Goal: Transaction & Acquisition: Purchase product/service

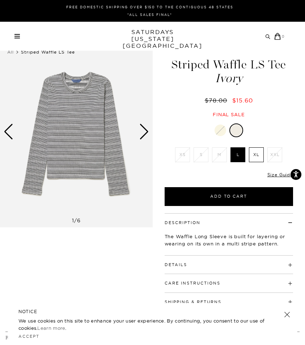
click at [145, 134] on div "Next slide" at bounding box center [144, 132] width 10 height 16
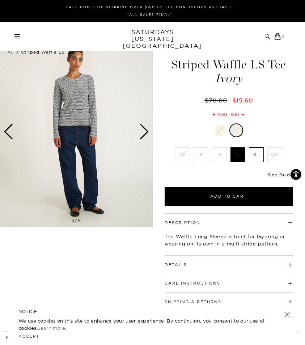
click at [145, 134] on div "Next slide" at bounding box center [144, 132] width 10 height 16
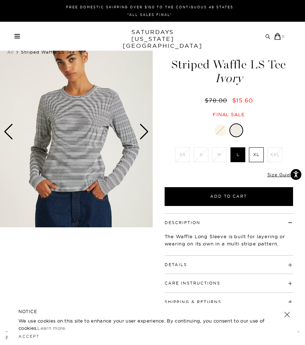
click at [145, 134] on div "Next slide" at bounding box center [144, 132] width 10 height 16
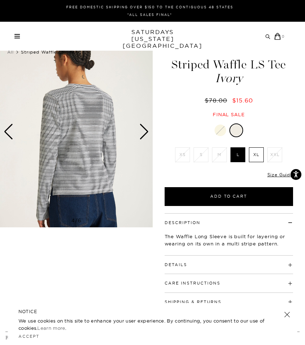
click at [145, 134] on div "Next slide" at bounding box center [144, 132] width 10 height 16
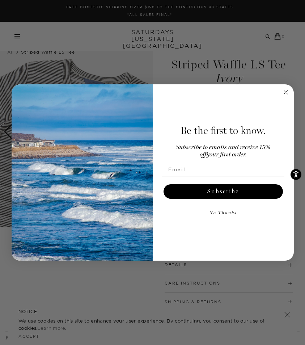
click at [286, 92] on icon "Close dialog" at bounding box center [285, 92] width 9 height 9
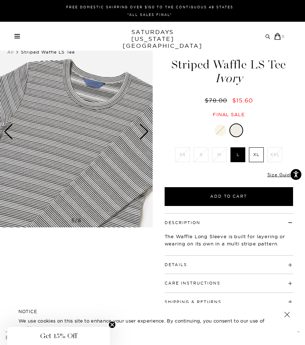
click at [221, 127] on div at bounding box center [220, 130] width 12 height 12
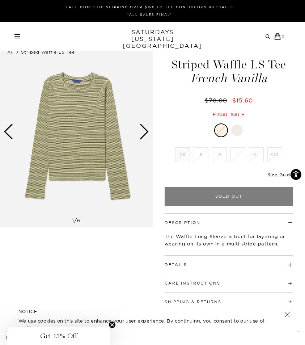
click at [15, 42] on div "Archive Sale Men's Tees Shirts Shorts Swim Knitwear Pants Sweats Women's" at bounding box center [152, 36] width 305 height 29
click at [19, 33] on div "Archive Sale Men's Tees Shirts Shorts Swim Knitwear Pants Sweats" at bounding box center [149, 36] width 271 height 7
click at [17, 35] on link at bounding box center [16, 36] width 5 height 4
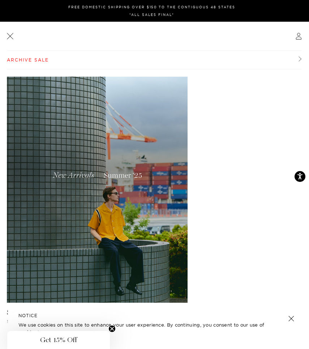
click at [35, 61] on link "Archive Sale" at bounding box center [154, 60] width 295 height 19
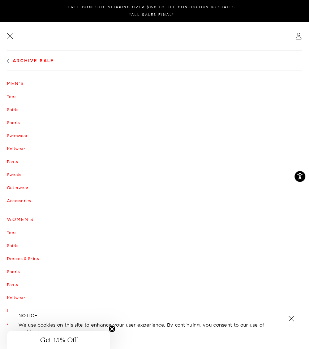
click at [14, 217] on link "Women's" at bounding box center [154, 219] width 295 height 4
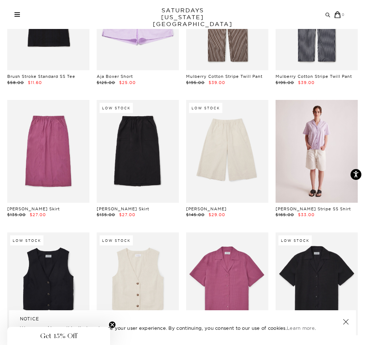
scroll to position [511, 0]
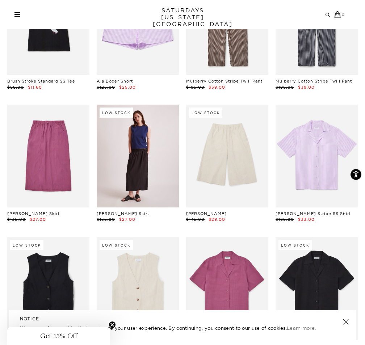
click at [144, 159] on link at bounding box center [138, 156] width 82 height 103
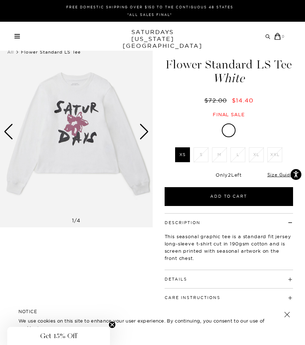
click at [144, 130] on div "Next slide" at bounding box center [144, 132] width 10 height 16
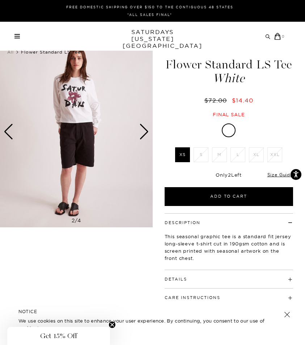
click at [144, 130] on div "Next slide" at bounding box center [144, 132] width 10 height 16
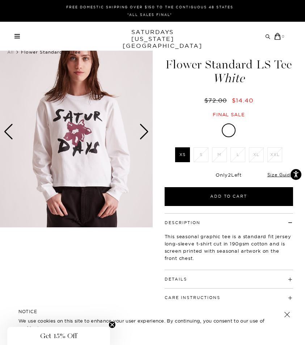
click at [144, 130] on div "Next slide" at bounding box center [144, 132] width 10 height 16
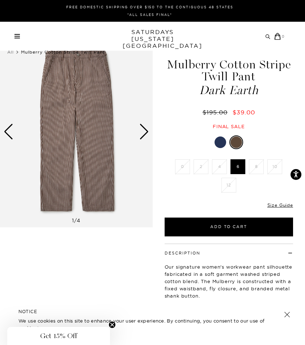
click at [220, 139] on div at bounding box center [220, 142] width 12 height 12
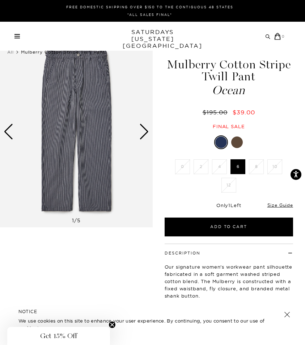
click at [236, 139] on div at bounding box center [237, 142] width 12 height 12
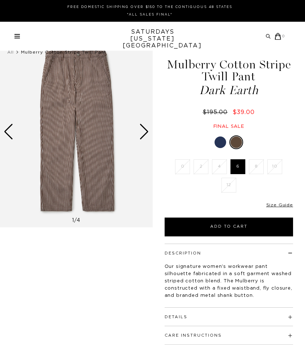
click at [144, 127] on div "Next slide" at bounding box center [144, 132] width 10 height 16
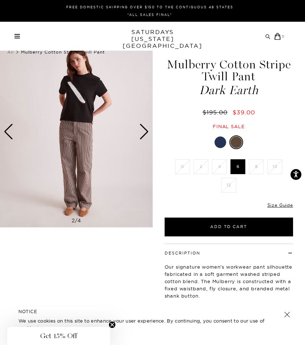
click at [144, 127] on div "Next slide" at bounding box center [144, 132] width 10 height 16
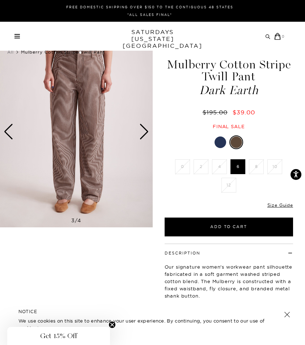
click at [144, 127] on div "Next slide" at bounding box center [144, 132] width 10 height 16
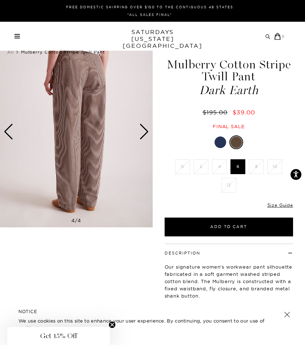
click at [144, 127] on div "Next slide" at bounding box center [144, 132] width 10 height 16
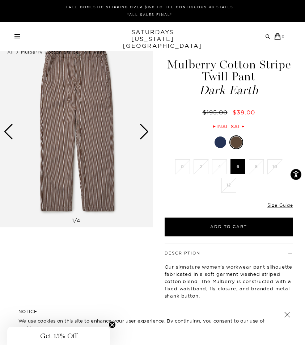
click at [144, 127] on div "Next slide" at bounding box center [144, 132] width 10 height 16
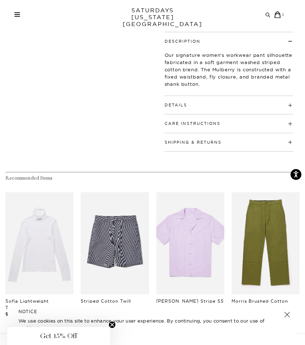
scroll to position [292, 0]
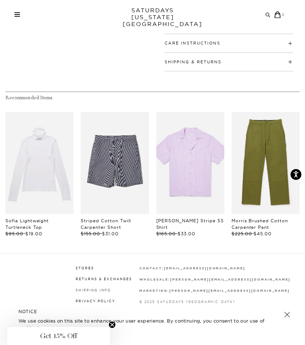
click at [111, 288] on link "Shipping Info" at bounding box center [93, 290] width 35 height 4
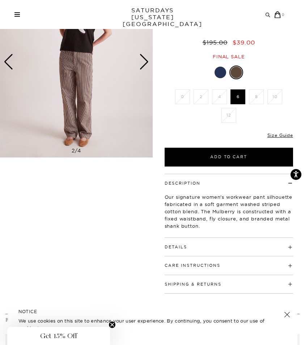
scroll to position [0, 0]
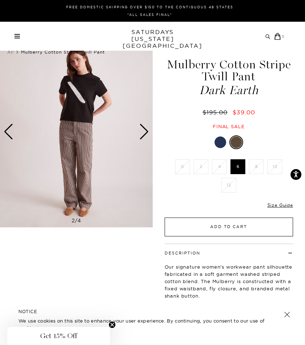
click at [238, 225] on button "Add to Cart" at bounding box center [229, 226] width 129 height 19
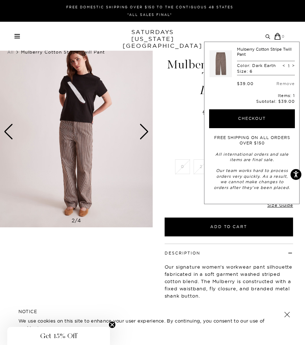
click at [149, 129] on div "Next slide" at bounding box center [144, 132] width 10 height 16
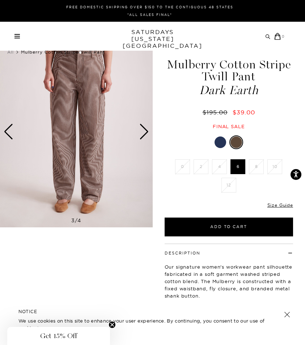
click at [146, 130] on div "Next slide" at bounding box center [144, 132] width 10 height 16
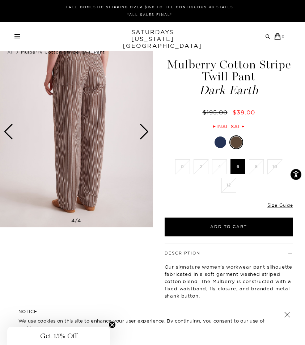
click at [16, 137] on img at bounding box center [76, 132] width 153 height 191
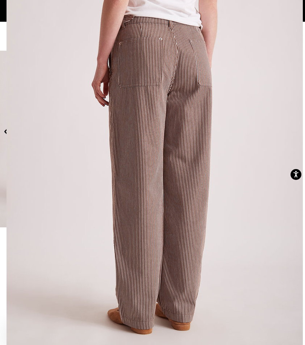
scroll to position [8, 0]
click at [8, 131] on img at bounding box center [155, 177] width 296 height 370
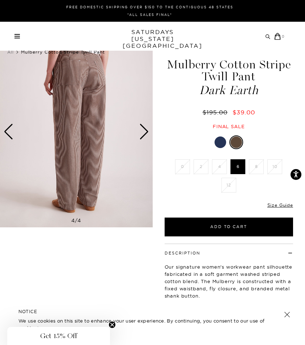
scroll to position [0, 0]
click at [8, 131] on div "Previous slide" at bounding box center [9, 132] width 10 height 16
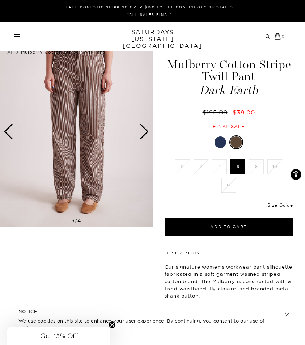
click at [50, 153] on img at bounding box center [76, 132] width 153 height 191
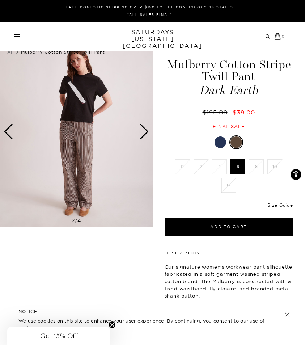
click at [141, 137] on div "Next slide" at bounding box center [144, 132] width 10 height 16
click at [141, 121] on img at bounding box center [76, 132] width 153 height 191
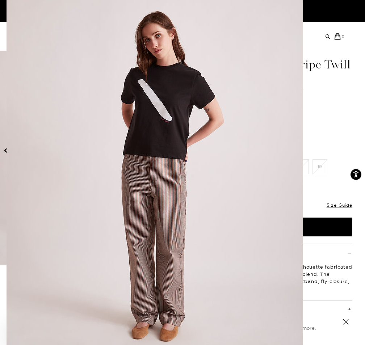
scroll to position [8, 0]
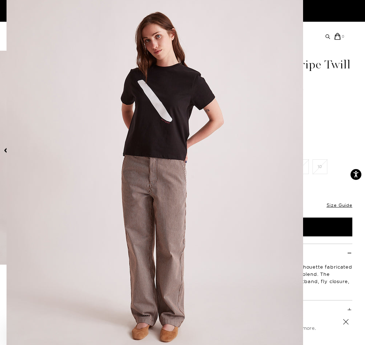
click at [304, 101] on figure at bounding box center [182, 172] width 365 height 345
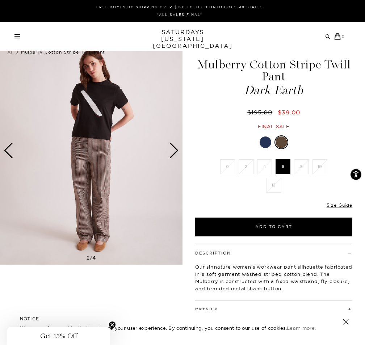
click at [172, 146] on div "Next slide" at bounding box center [174, 150] width 10 height 16
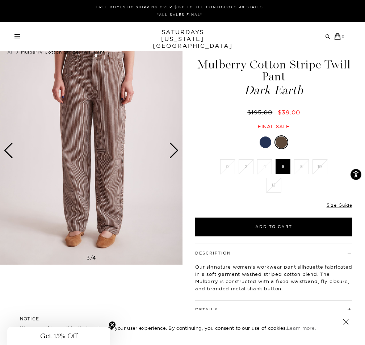
click at [105, 134] on img at bounding box center [91, 151] width 182 height 228
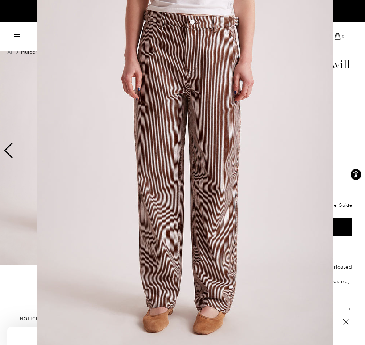
scroll to position [9, 0]
click at [304, 137] on figure at bounding box center [182, 172] width 365 height 345
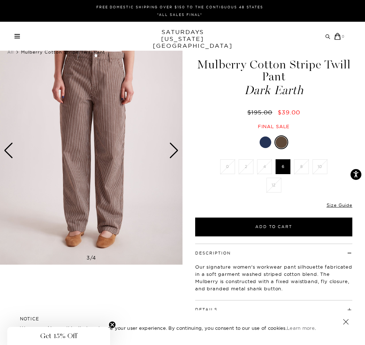
click at [168, 146] on img at bounding box center [91, 151] width 182 height 228
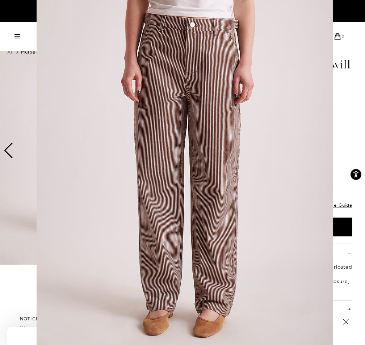
scroll to position [6, 0]
click at [304, 90] on figure at bounding box center [182, 172] width 365 height 345
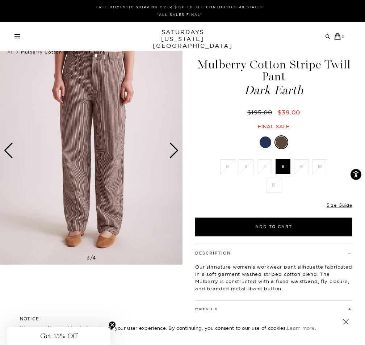
click at [175, 152] on div "Next slide" at bounding box center [174, 150] width 10 height 16
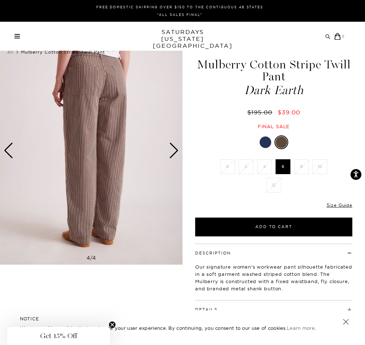
click at [79, 111] on img at bounding box center [91, 151] width 182 height 228
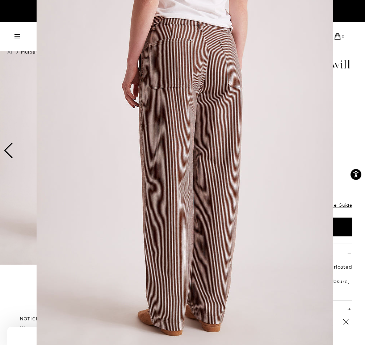
scroll to position [6, 0]
click at [304, 94] on figure at bounding box center [182, 172] width 365 height 345
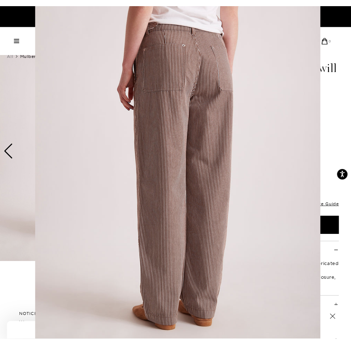
scroll to position [0, 0]
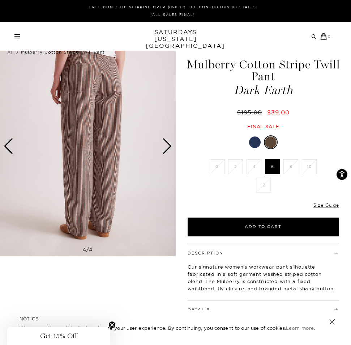
click at [169, 141] on div "Next slide" at bounding box center [167, 146] width 10 height 16
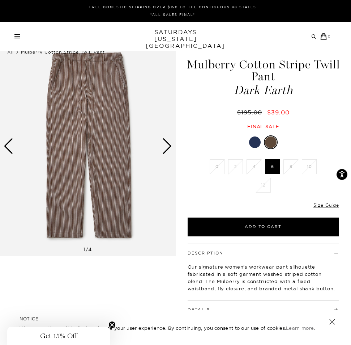
click at [169, 141] on div "Next slide" at bounding box center [167, 146] width 10 height 16
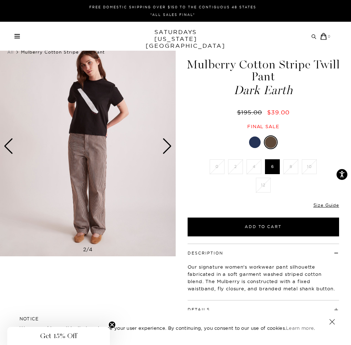
scroll to position [163, 0]
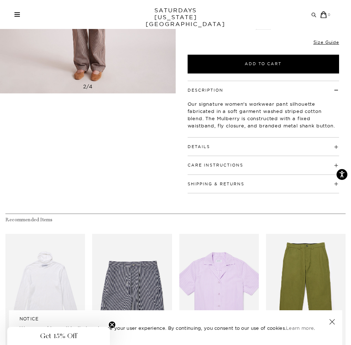
click at [236, 143] on h4 "Details" at bounding box center [264, 143] width 152 height 12
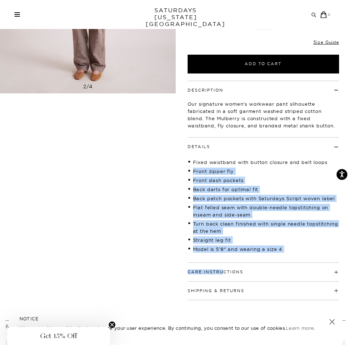
drag, startPoint x: 241, startPoint y: 174, endPoint x: 265, endPoint y: 268, distance: 96.6
click at [265, 268] on div "Description Our signature women's workwear pant silhouette fabricated in a soft…" at bounding box center [264, 190] width 176 height 219
click at [272, 253] on div "Fixed waistband with button closure and belt loops Front zipper fly Front slash…" at bounding box center [264, 202] width 152 height 107
drag, startPoint x: 297, startPoint y: 226, endPoint x: 289, endPoint y: 170, distance: 56.7
click at [289, 170] on ul "Fixed waistband with button closure and belt loops Front zipper fly Front slash…" at bounding box center [264, 206] width 152 height 98
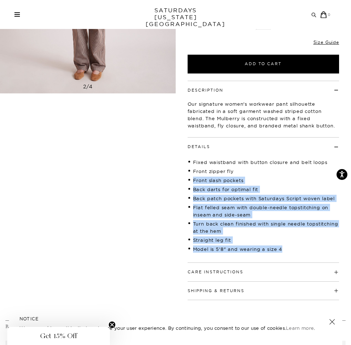
click at [289, 170] on li "Front zipper fly" at bounding box center [264, 170] width 152 height 7
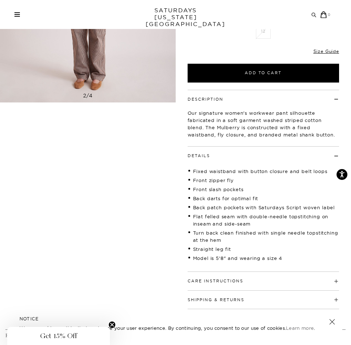
scroll to position [30, 0]
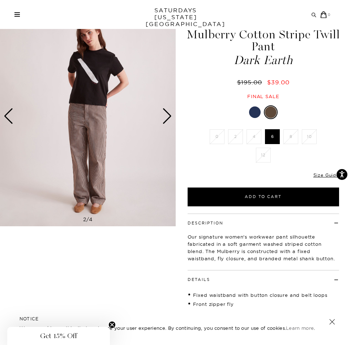
click at [166, 115] on div "Next slide" at bounding box center [167, 116] width 10 height 16
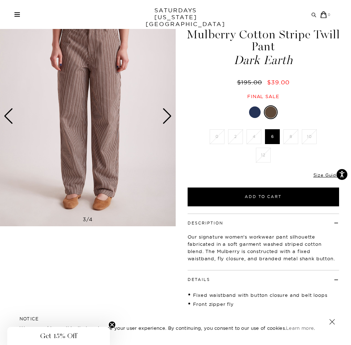
scroll to position [0, 0]
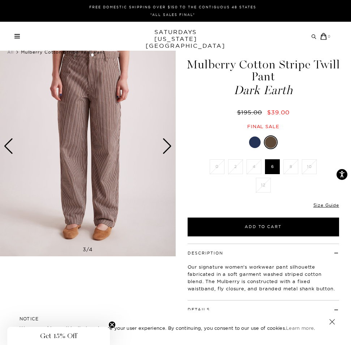
click at [165, 147] on div "Next slide" at bounding box center [167, 146] width 10 height 16
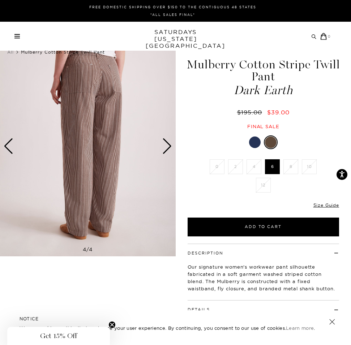
click at [165, 147] on div "Next slide" at bounding box center [167, 146] width 10 height 16
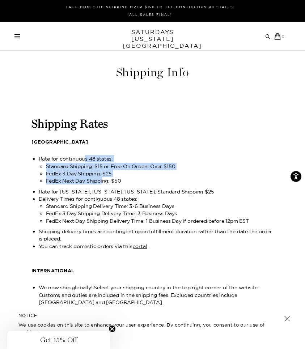
drag, startPoint x: 94, startPoint y: 171, endPoint x: 103, endPoint y: 180, distance: 13.0
click at [103, 180] on ul "Rate for contiguous 48 states: Standard Shipping: $15 or Free On Orders Over $1…" at bounding box center [156, 169] width 235 height 29
click at [147, 174] on li "FedEx 3 Day Shipping: $25" at bounding box center [160, 173] width 228 height 7
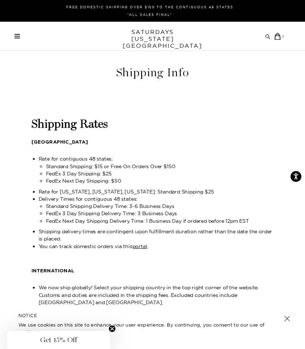
drag, startPoint x: 131, startPoint y: 161, endPoint x: 134, endPoint y: 180, distance: 18.6
click at [134, 180] on ul "Rate for contiguous 48 states: Standard Shipping: $15 or Free On Orders Over $1…" at bounding box center [156, 169] width 235 height 29
click at [134, 180] on li "FedEx Next Day Shipping: $50" at bounding box center [160, 180] width 228 height 7
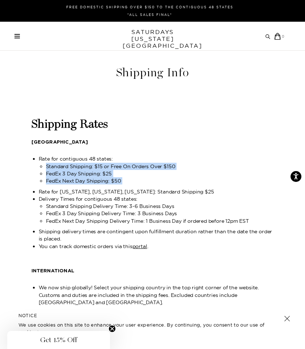
drag, startPoint x: 141, startPoint y: 179, endPoint x: 145, endPoint y: 187, distance: 8.3
click at [145, 187] on div "Shipping Rates UNITED STATES Rate for contiguous 48 states: Standard Shipping: …" at bounding box center [152, 354] width 242 height 502
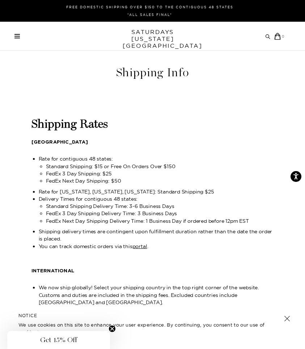
click at [145, 187] on div "Shipping Rates UNITED STATES Rate for contiguous 48 states: Standard Shipping: …" at bounding box center [152, 354] width 242 height 502
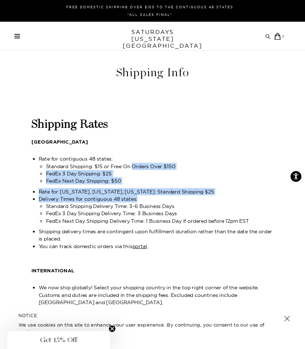
drag, startPoint x: 132, startPoint y: 164, endPoint x: 144, endPoint y: 198, distance: 36.4
click at [144, 198] on div "Shipping Rates UNITED STATES Rate for contiguous 48 states: Standard Shipping: …" at bounding box center [152, 354] width 242 height 502
click at [144, 198] on li "Delivery Times for contiguous 48 states:" at bounding box center [156, 198] width 235 height 7
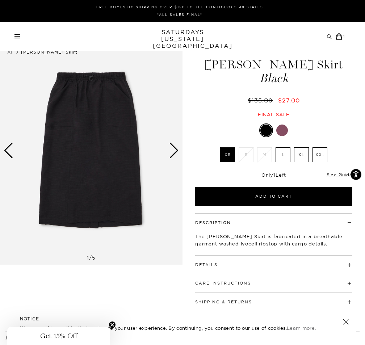
click at [172, 156] on div "Next slide" at bounding box center [174, 150] width 10 height 16
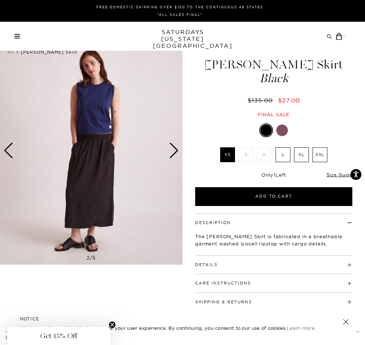
click at [174, 148] on div "Next slide" at bounding box center [174, 150] width 10 height 16
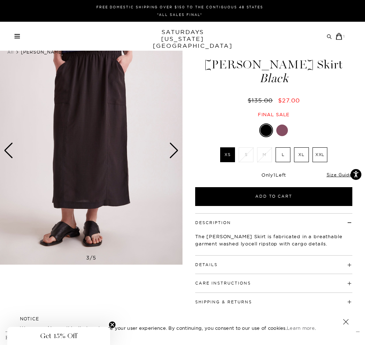
click at [19, 33] on div "Archive Sale Men's Tees Shirts Shorts Swim Knitwear Pants Sweats" at bounding box center [179, 36] width 330 height 7
click at [18, 36] on span at bounding box center [16, 36] width 5 height 1
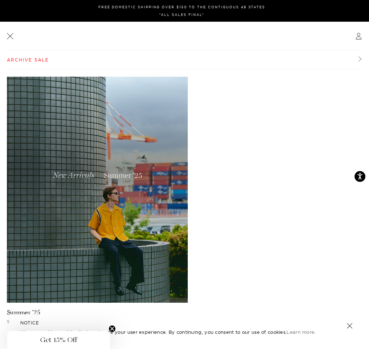
click at [39, 56] on link "Archive Sale" at bounding box center [184, 60] width 355 height 19
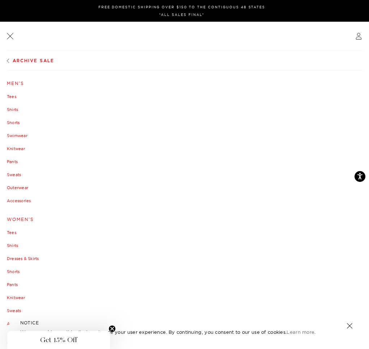
click at [21, 82] on link "Men's" at bounding box center [184, 83] width 355 height 4
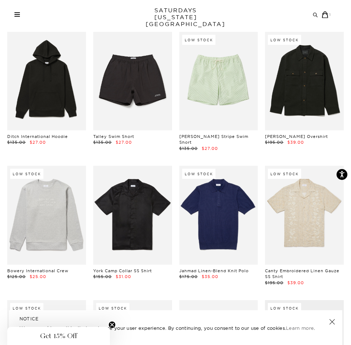
scroll to position [666, 0]
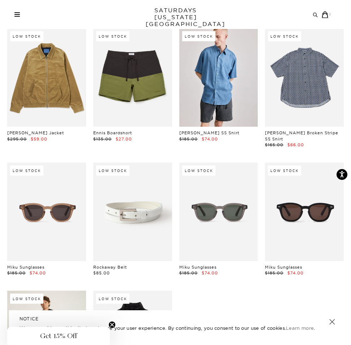
scroll to position [6184, 0]
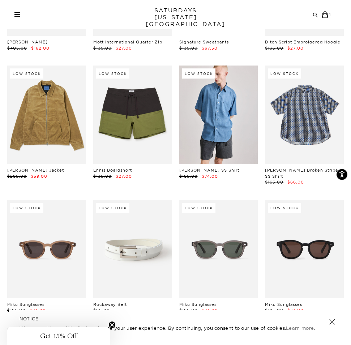
click at [258, 0] on div "Archive Sale Men's Tees Shirts Shorts Swim Knitwear Pants Sweats Women's" at bounding box center [175, 14] width 351 height 29
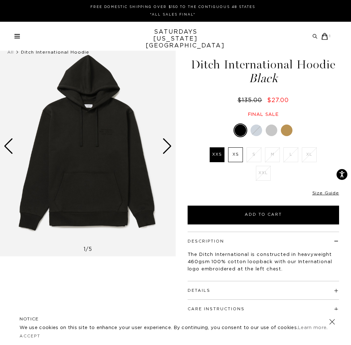
click at [165, 147] on div "Next slide" at bounding box center [167, 146] width 10 height 16
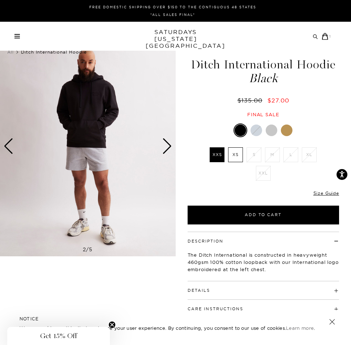
click at [165, 147] on div "Next slide" at bounding box center [167, 146] width 10 height 16
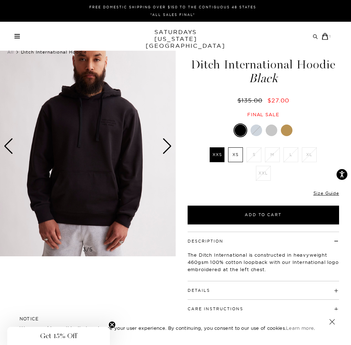
click at [165, 147] on div "Next slide" at bounding box center [167, 146] width 10 height 16
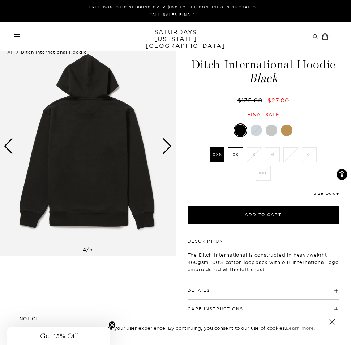
click at [165, 147] on div "Next slide" at bounding box center [167, 146] width 10 height 16
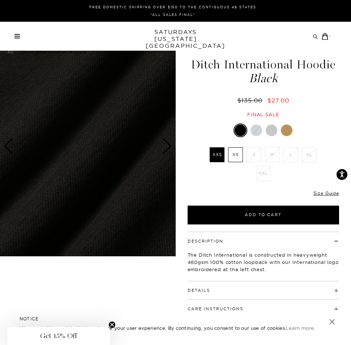
click at [165, 147] on div "Next slide" at bounding box center [167, 146] width 10 height 16
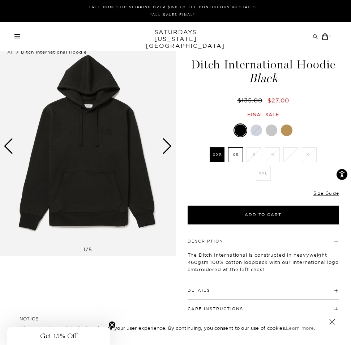
click at [165, 147] on div "Next slide" at bounding box center [167, 146] width 10 height 16
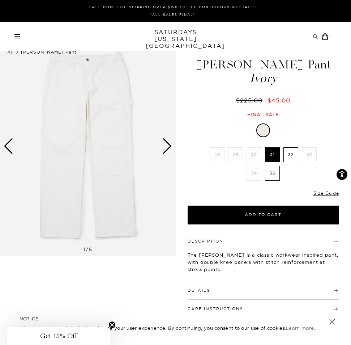
click at [169, 141] on div "Next slide" at bounding box center [167, 146] width 10 height 16
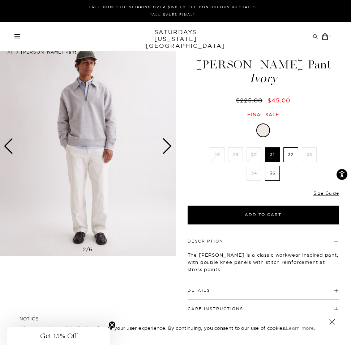
click at [169, 141] on div "Next slide" at bounding box center [167, 146] width 10 height 16
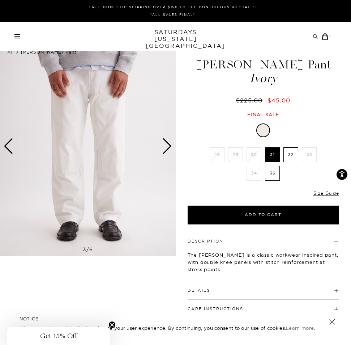
click at [166, 142] on div "Next slide" at bounding box center [167, 146] width 10 height 16
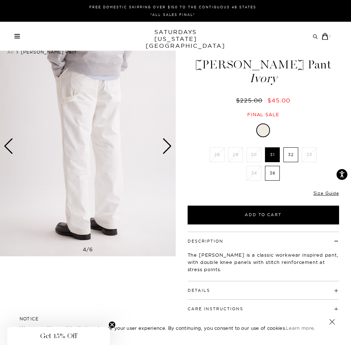
click at [166, 142] on div "Next slide" at bounding box center [167, 146] width 10 height 16
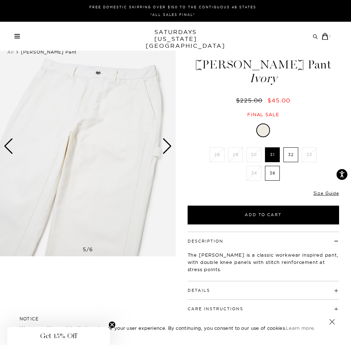
click at [166, 142] on div "Next slide" at bounding box center [167, 146] width 10 height 16
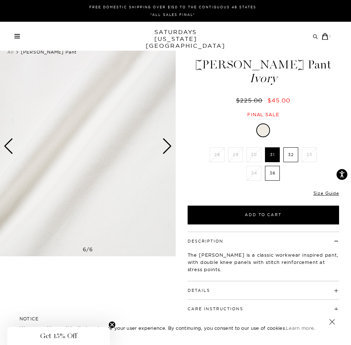
click at [166, 142] on div "Next slide" at bounding box center [167, 146] width 10 height 16
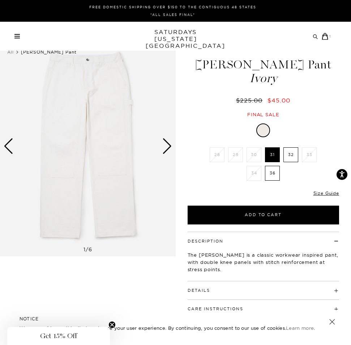
click at [166, 142] on div "Next slide" at bounding box center [167, 146] width 10 height 16
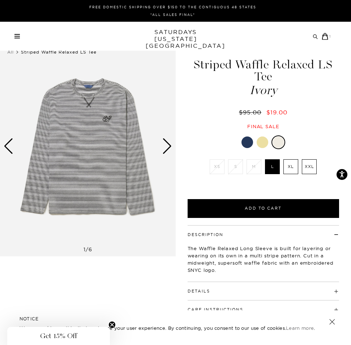
click at [259, 136] on div at bounding box center [264, 142] width 152 height 14
click at [262, 136] on div at bounding box center [263, 142] width 12 height 12
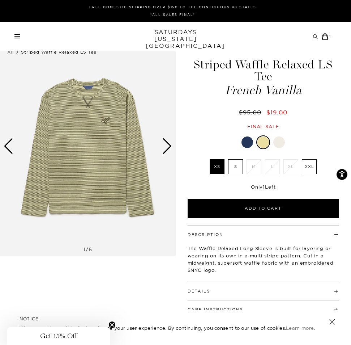
click at [162, 146] on div "Next slide" at bounding box center [167, 146] width 10 height 16
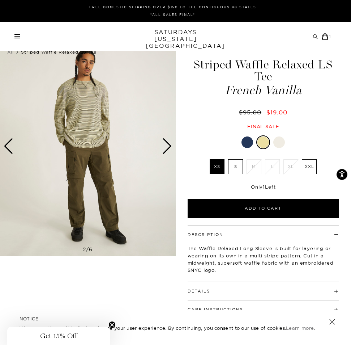
click at [167, 145] on div "Next slide" at bounding box center [167, 146] width 10 height 16
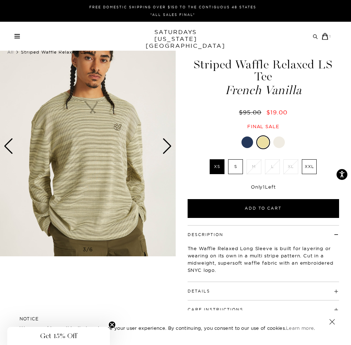
click at [167, 145] on div "Next slide" at bounding box center [167, 146] width 10 height 16
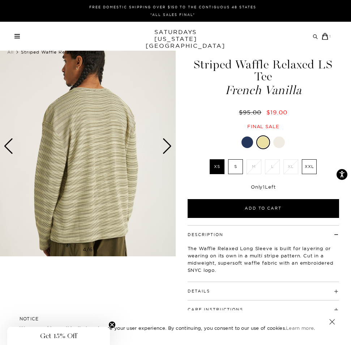
click at [167, 145] on div "Next slide" at bounding box center [167, 146] width 10 height 16
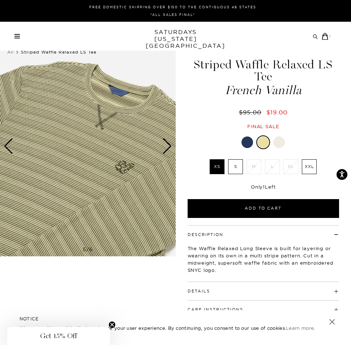
click at [167, 145] on div "Next slide" at bounding box center [167, 146] width 10 height 16
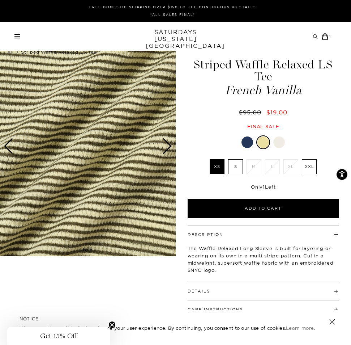
click at [167, 145] on div "Next slide" at bounding box center [167, 146] width 10 height 16
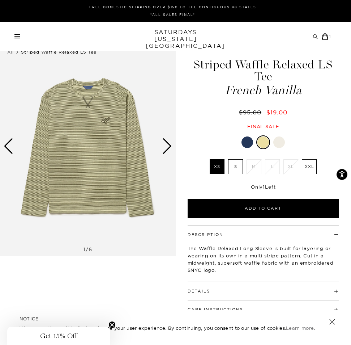
click at [246, 136] on div at bounding box center [248, 142] width 12 height 12
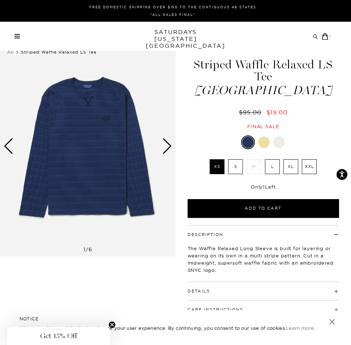
click at [172, 138] on div "Next slide" at bounding box center [167, 146] width 10 height 16
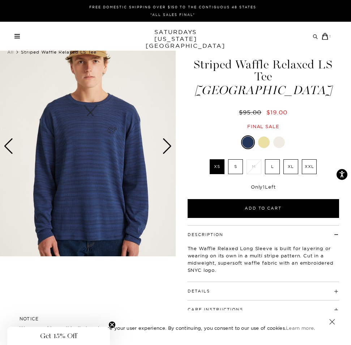
click at [169, 140] on div "Next slide" at bounding box center [167, 146] width 10 height 16
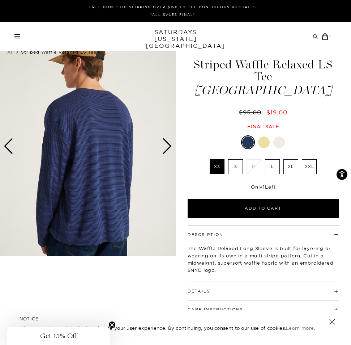
click at [169, 140] on div "Next slide" at bounding box center [167, 146] width 10 height 16
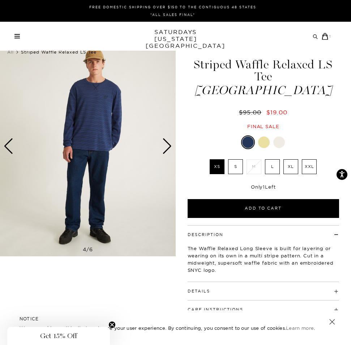
click at [265, 136] on div at bounding box center [264, 142] width 12 height 12
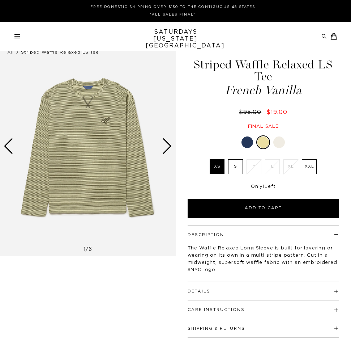
click at [167, 145] on div "Next slide" at bounding box center [167, 146] width 10 height 16
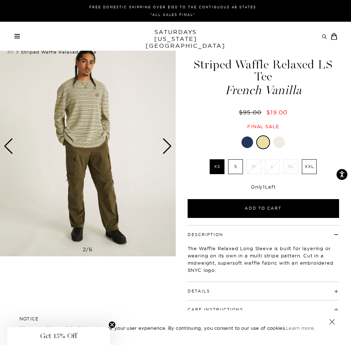
click at [250, 136] on div at bounding box center [248, 142] width 12 height 12
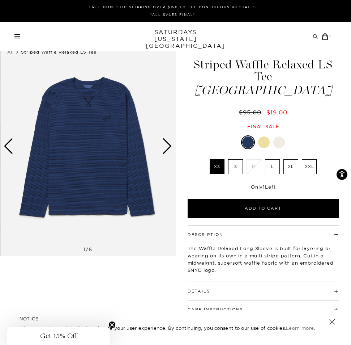
click at [166, 141] on div "Next slide" at bounding box center [167, 146] width 10 height 16
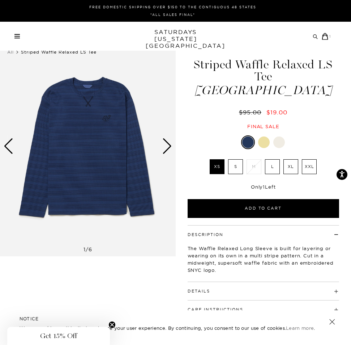
click at [166, 141] on div "Next slide" at bounding box center [167, 146] width 10 height 16
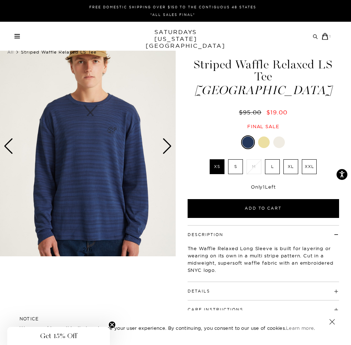
click at [166, 141] on div "Next slide" at bounding box center [167, 146] width 10 height 16
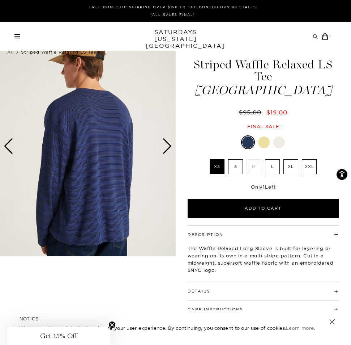
click at [241, 159] on label "S" at bounding box center [235, 166] width 15 height 15
click at [0, 0] on input "S" at bounding box center [0, 0] width 0 height 0
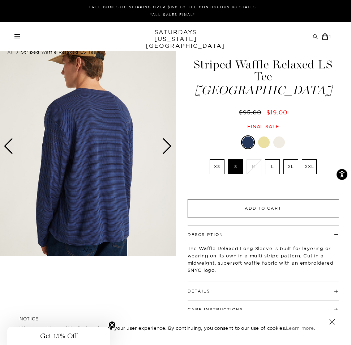
click at [239, 199] on button "Add to Cart" at bounding box center [264, 208] width 152 height 19
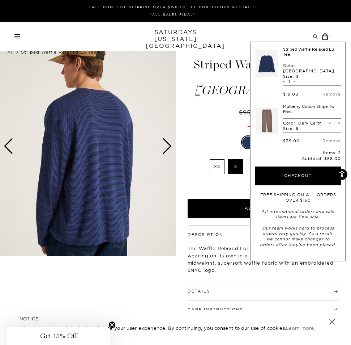
click at [197, 108] on div "$95.00 $19.00" at bounding box center [263, 112] width 159 height 8
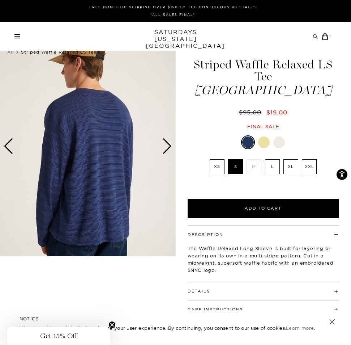
click at [168, 146] on div "Next slide" at bounding box center [167, 146] width 10 height 16
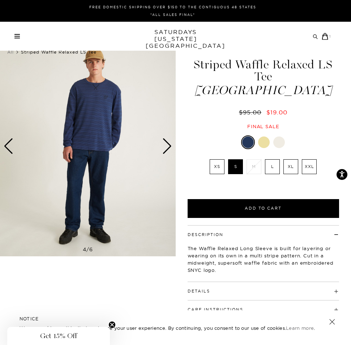
click at [168, 146] on div "Next slide" at bounding box center [167, 146] width 10 height 16
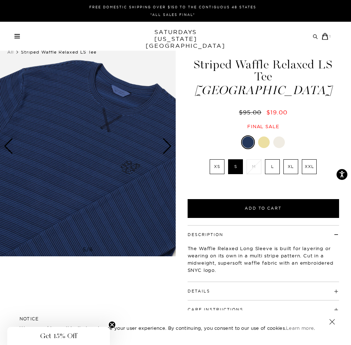
click at [168, 146] on div "Next slide" at bounding box center [167, 146] width 10 height 16
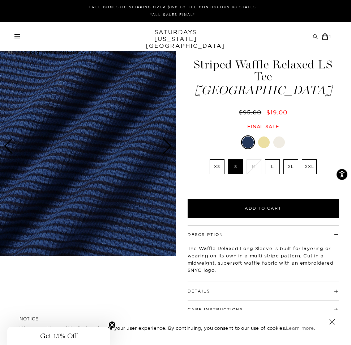
click at [168, 146] on div "Next slide" at bounding box center [167, 146] width 10 height 16
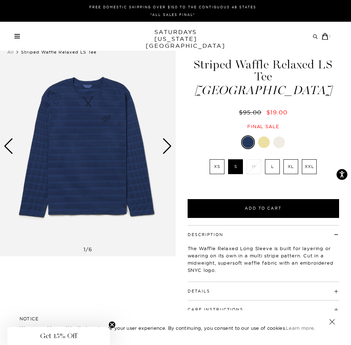
click at [226, 282] on h4 "Details" at bounding box center [264, 288] width 152 height 12
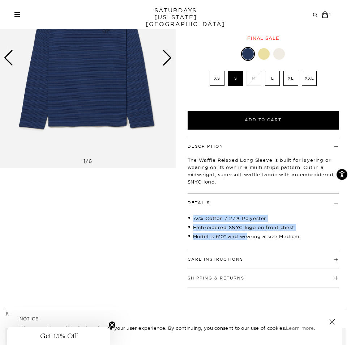
click at [247, 225] on div "73% Cotton / 27% Polyester Embroidered SNYC logo on front chest Model is 6'0" a…" at bounding box center [264, 224] width 152 height 38
click at [247, 233] on li "Model is 6'0" and wearing a size Medium" at bounding box center [264, 236] width 152 height 7
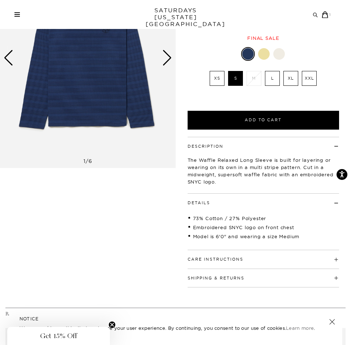
scroll to position [0, 0]
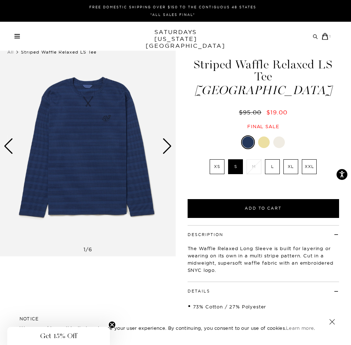
click at [170, 146] on div "Next slide" at bounding box center [167, 146] width 10 height 16
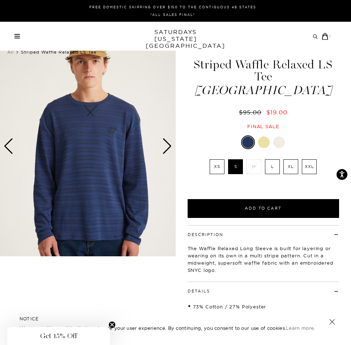
click at [266, 136] on div at bounding box center [264, 142] width 12 height 12
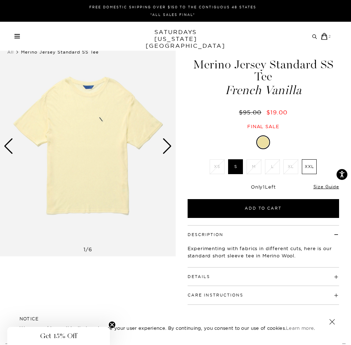
click at [170, 146] on div "Next slide" at bounding box center [167, 146] width 10 height 16
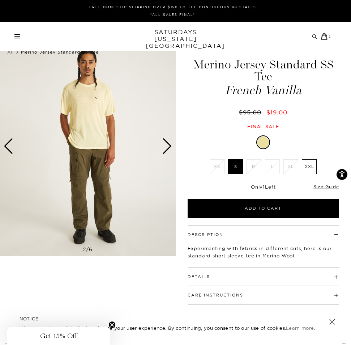
click at [170, 146] on div "Next slide" at bounding box center [167, 146] width 10 height 16
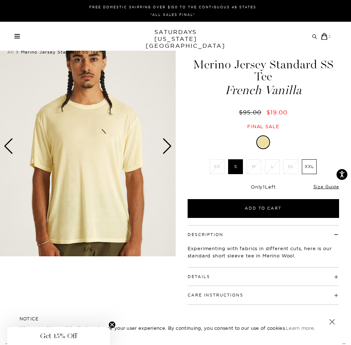
click at [170, 146] on div "Next slide" at bounding box center [167, 146] width 10 height 16
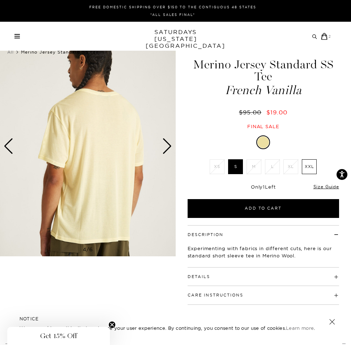
click at [170, 146] on div "Next slide" at bounding box center [167, 146] width 10 height 16
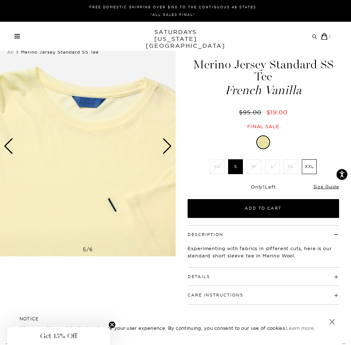
click at [170, 146] on div "Next slide" at bounding box center [167, 146] width 10 height 16
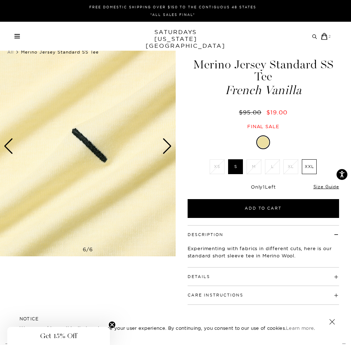
click at [170, 146] on div "Next slide" at bounding box center [167, 146] width 10 height 16
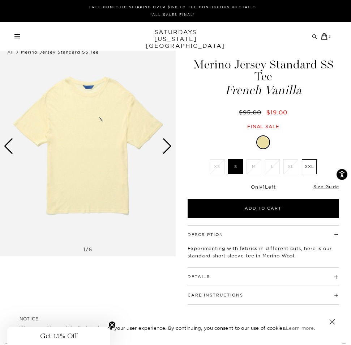
click at [170, 146] on div "Next slide" at bounding box center [167, 146] width 10 height 16
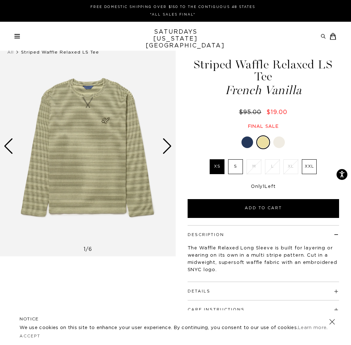
click at [282, 136] on div at bounding box center [279, 142] width 12 height 12
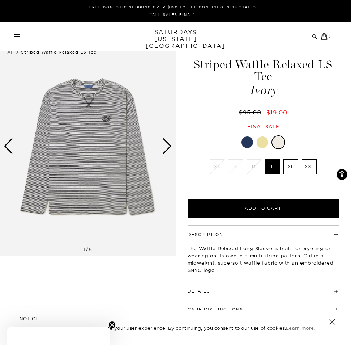
click at [266, 136] on div at bounding box center [263, 142] width 12 height 12
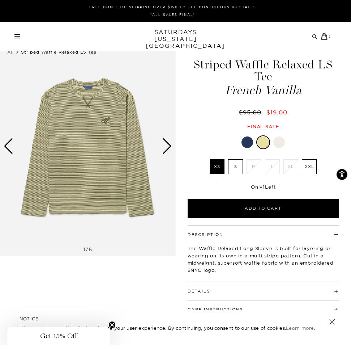
click at [167, 140] on div "Next slide" at bounding box center [167, 146] width 10 height 16
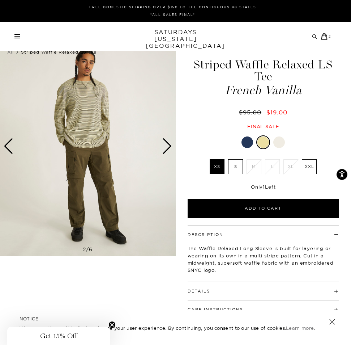
click at [166, 140] on div "Next slide" at bounding box center [167, 146] width 10 height 16
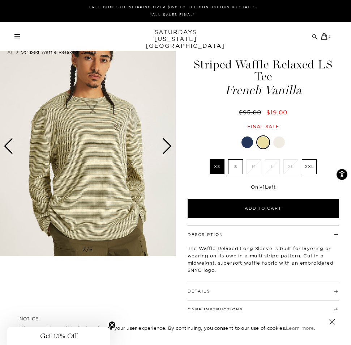
click at [166, 140] on div "Next slide" at bounding box center [167, 146] width 10 height 16
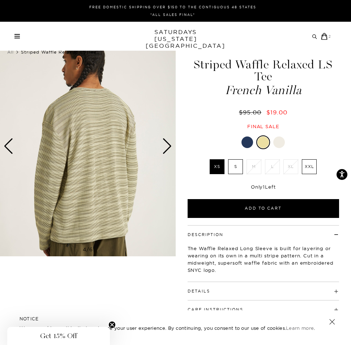
click at [166, 140] on div "Next slide" at bounding box center [167, 146] width 10 height 16
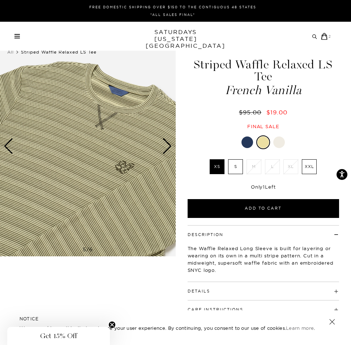
click at [166, 140] on div "Next slide" at bounding box center [167, 146] width 10 height 16
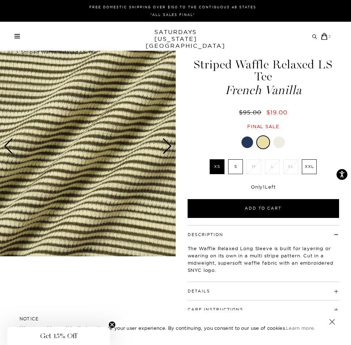
click at [166, 140] on div "Next slide" at bounding box center [167, 146] width 10 height 16
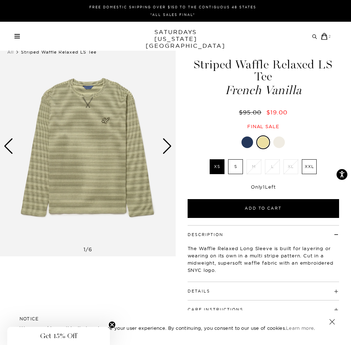
click at [166, 140] on div "Next slide" at bounding box center [167, 146] width 10 height 16
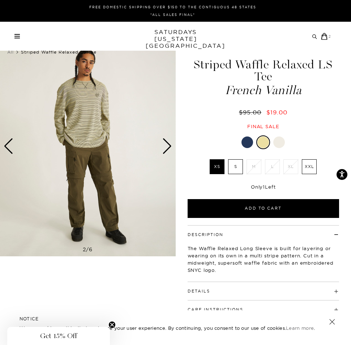
click at [246, 136] on div at bounding box center [248, 142] width 12 height 12
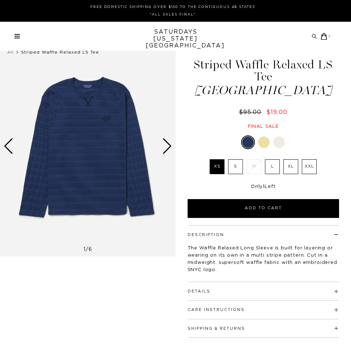
click at [166, 143] on div "Next slide" at bounding box center [167, 146] width 10 height 16
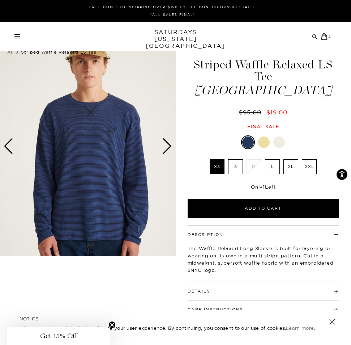
click at [166, 143] on div "Next slide" at bounding box center [167, 146] width 10 height 16
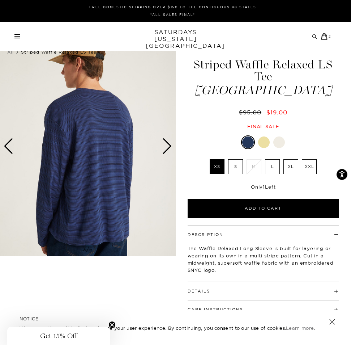
click at [166, 143] on div "Next slide" at bounding box center [167, 146] width 10 height 16
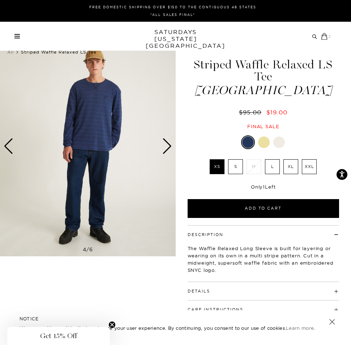
click at [323, 37] on icon at bounding box center [324, 36] width 7 height 7
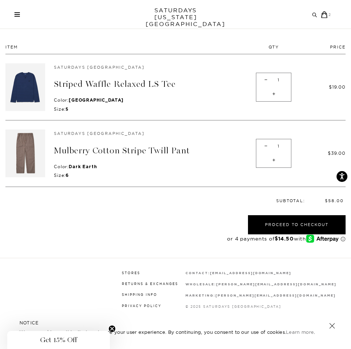
scroll to position [50, 0]
